Goal: Find specific page/section: Find specific page/section

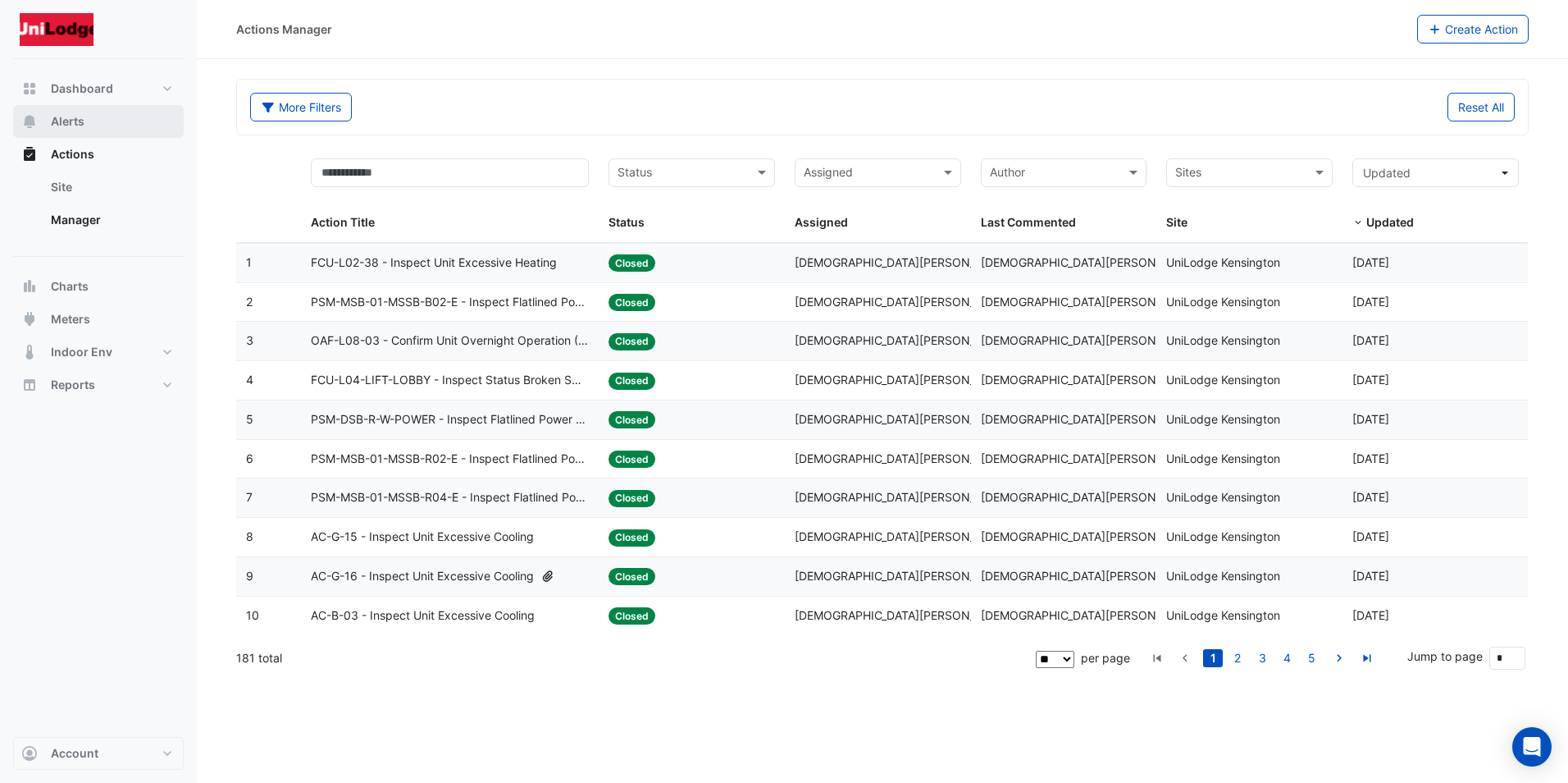
click at [61, 119] on span "Alerts" at bounding box center [67, 122] width 33 height 17
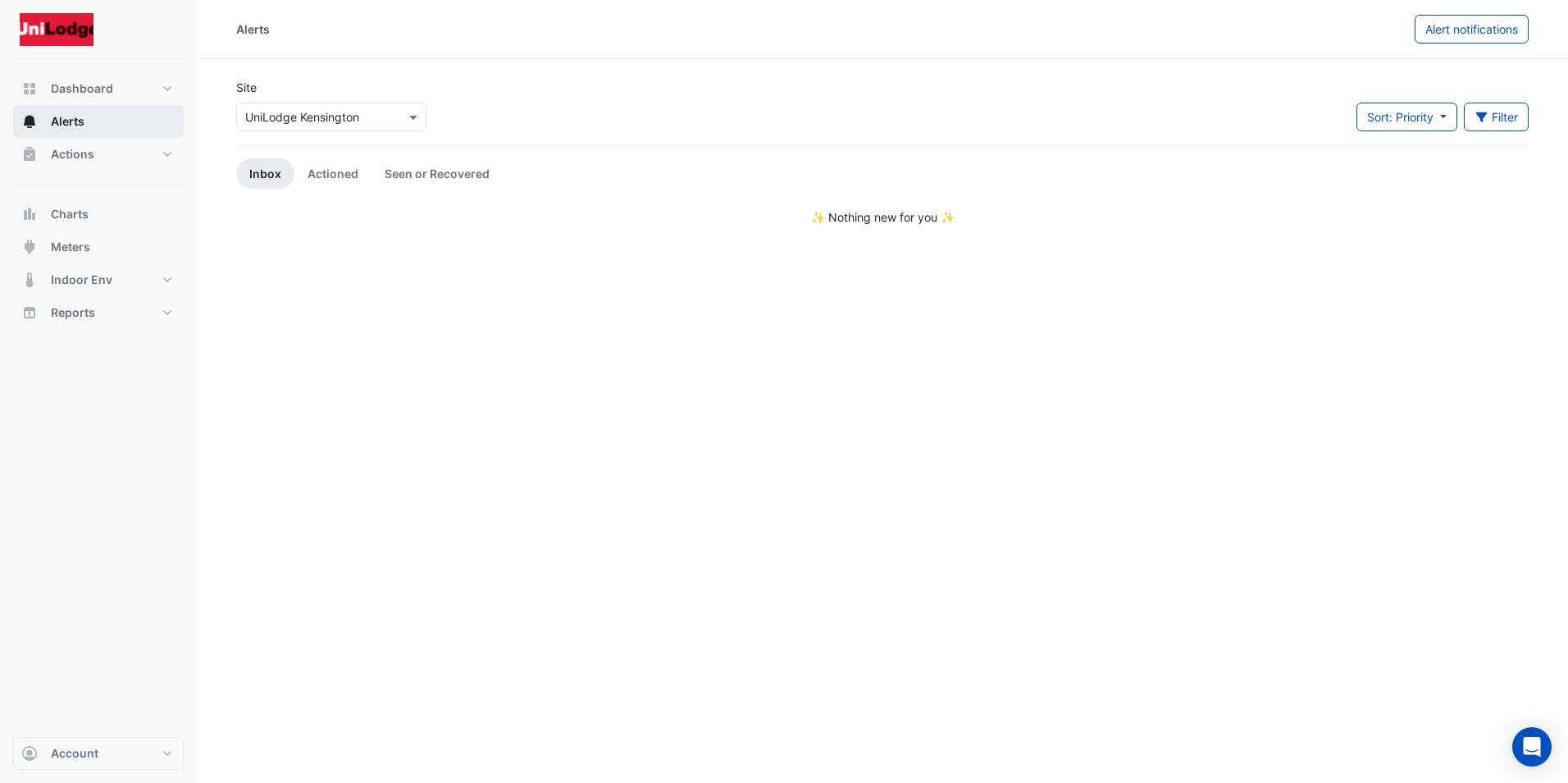
click at [61, 119] on span "Alerts" at bounding box center [67, 122] width 33 height 17
click at [77, 119] on span "Alerts" at bounding box center [67, 122] width 33 height 17
click at [64, 120] on span "Alerts" at bounding box center [67, 122] width 33 height 17
click at [64, 153] on span "Actions" at bounding box center [72, 154] width 43 height 17
